Goal: Use online tool/utility

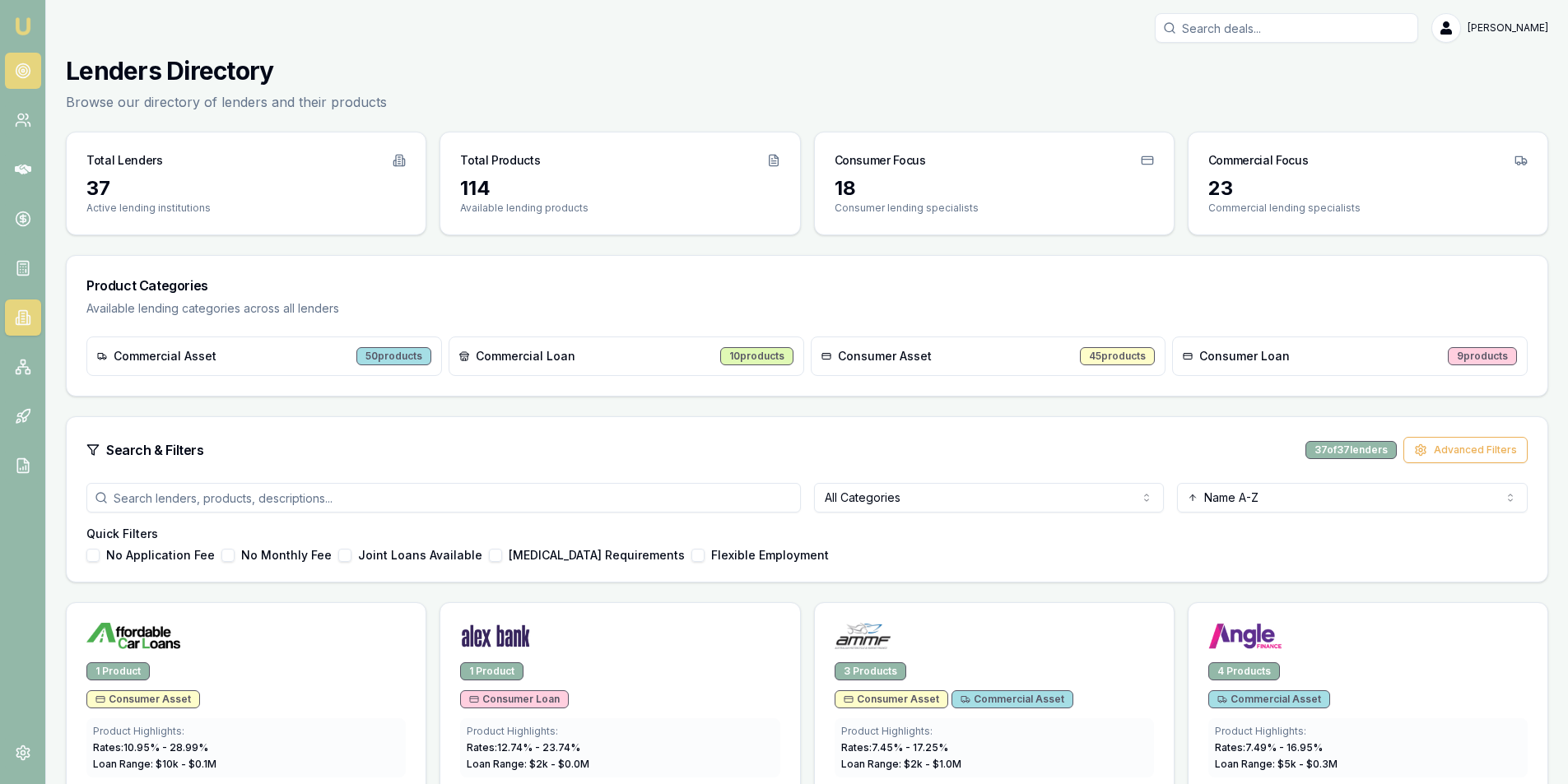
click at [25, 65] on icon at bounding box center [23, 71] width 17 height 17
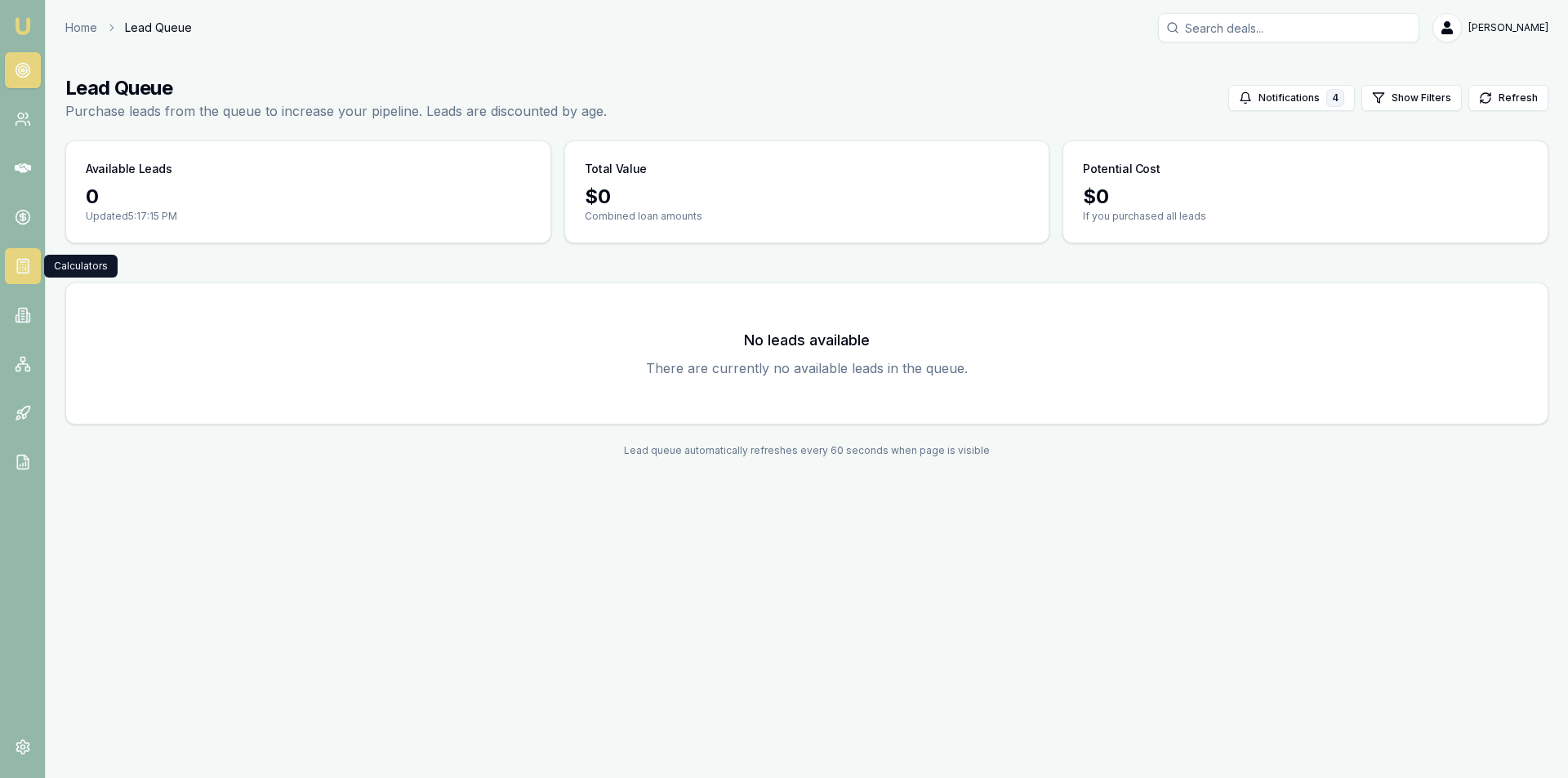
click at [17, 274] on link at bounding box center [23, 266] width 36 height 36
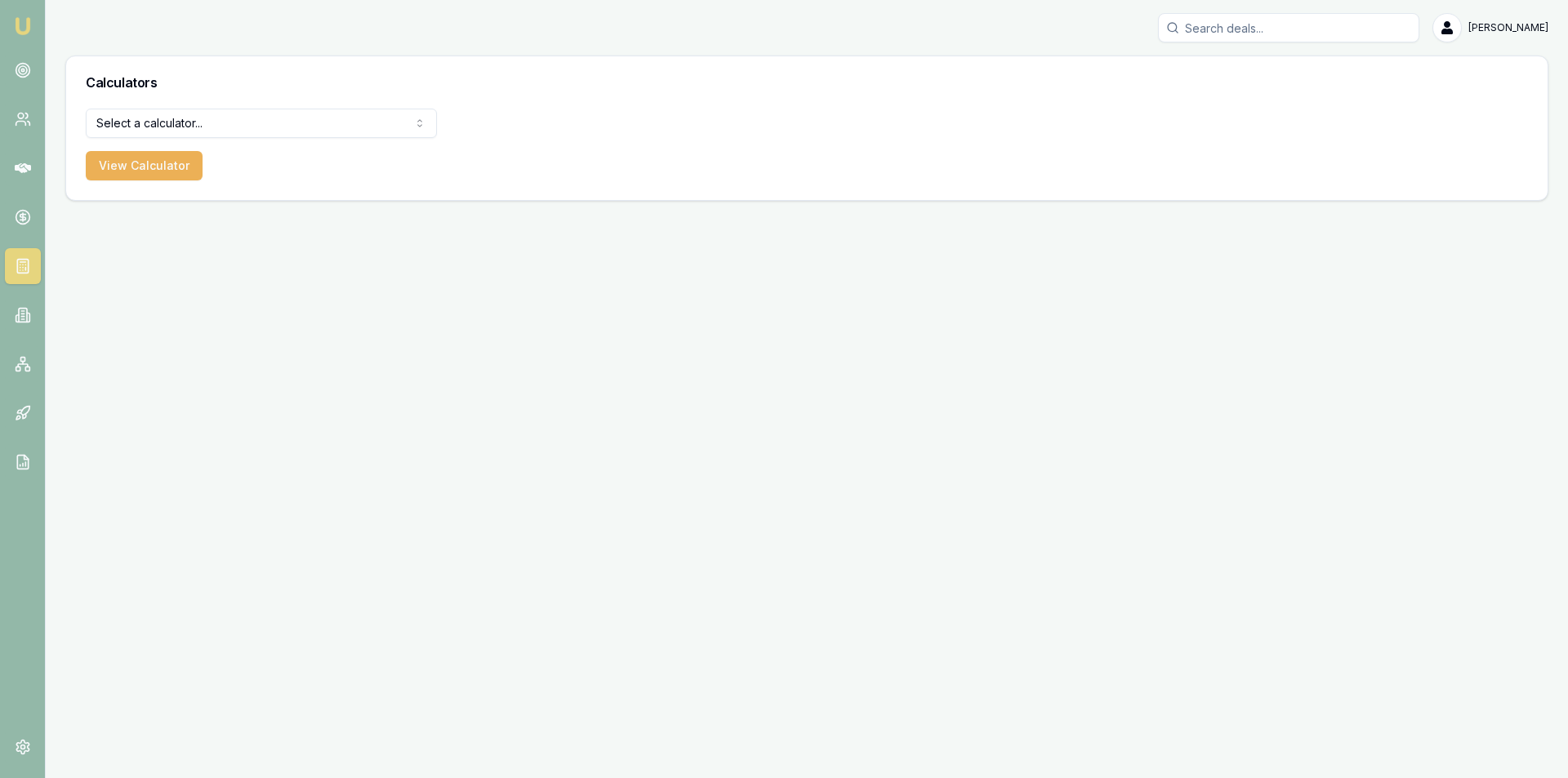
click at [302, 113] on html "Emu Broker Alex Mastroianni Toggle Menu Calculators Select a calculator... Fina…" at bounding box center [784, 389] width 1568 height 778
click at [134, 171] on button "View Calculator" at bounding box center [144, 166] width 117 height 30
